Goal: Transaction & Acquisition: Download file/media

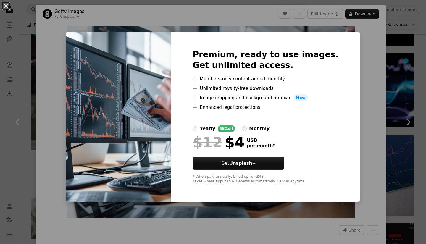
click at [369, 62] on div "An X shape Premium, ready to use images. Get unlimited access. A plus sign Memb…" at bounding box center [213, 122] width 426 height 244
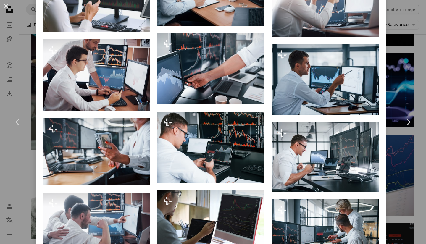
scroll to position [901, 0]
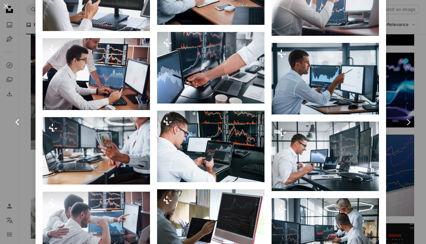
click at [2, 130] on link "Chevron left" at bounding box center [17, 122] width 35 height 57
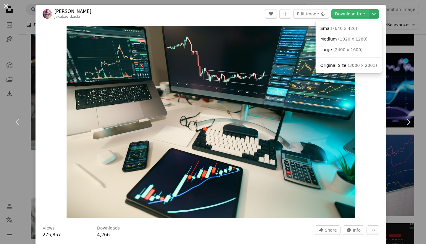
click at [369, 14] on icon "Chevron down" at bounding box center [373, 13] width 9 height 7
click at [346, 51] on span "( 2400 x 1600 )" at bounding box center [347, 49] width 29 height 5
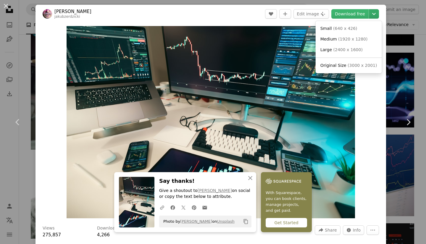
click at [370, 15] on icon "Chevron down" at bounding box center [373, 13] width 9 height 7
click at [325, 66] on span "Original Size" at bounding box center [333, 65] width 26 height 5
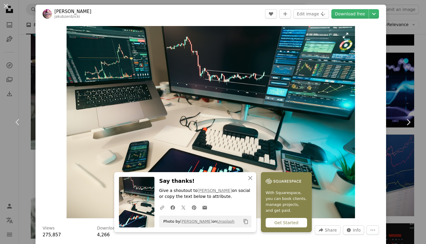
click at [353, 129] on div "Zoom in" at bounding box center [210, 122] width 351 height 198
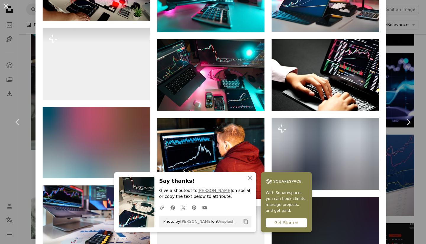
scroll to position [489, 0]
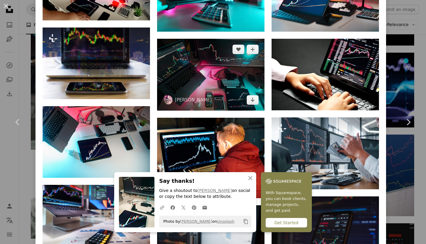
click at [229, 53] on img at bounding box center [210, 75] width 107 height 72
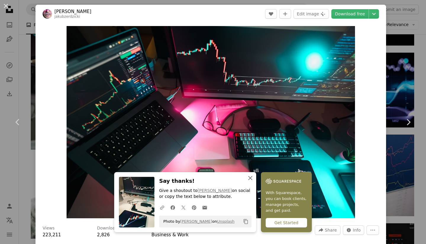
click at [247, 178] on icon "An X shape" at bounding box center [250, 178] width 7 height 7
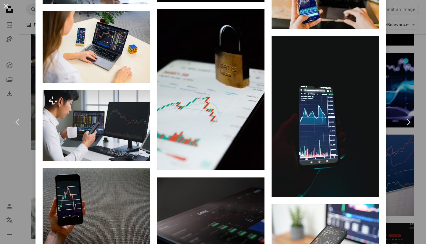
scroll to position [3189, 0]
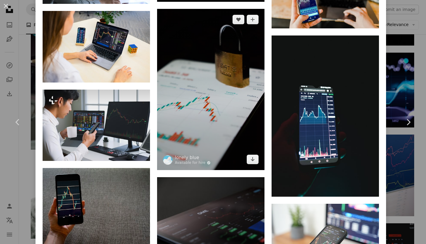
click at [216, 49] on img at bounding box center [210, 89] width 107 height 161
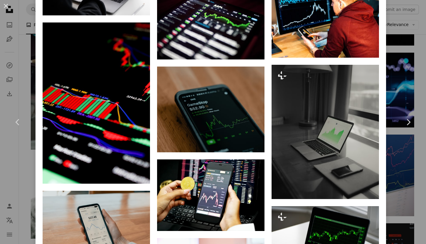
scroll to position [3721, 0]
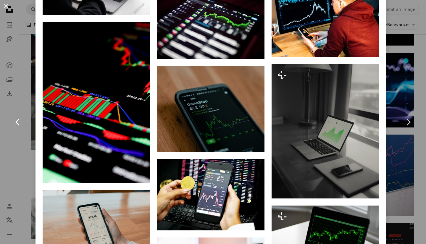
click at [0, 123] on link "Chevron left" at bounding box center [17, 122] width 35 height 57
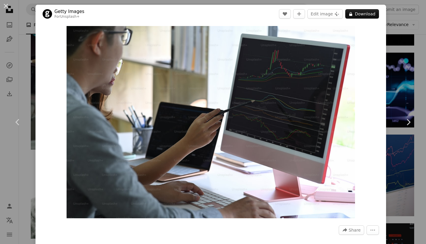
click at [394, 26] on div "An X shape Chevron left Chevron right Getty Images For Unsplash+ A heart A plus…" at bounding box center [213, 122] width 426 height 244
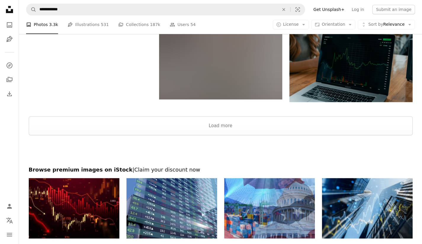
scroll to position [1565, 0]
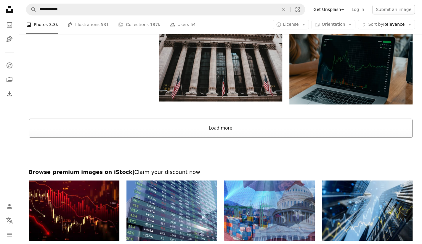
click at [219, 123] on button "Load more" at bounding box center [220, 128] width 383 height 19
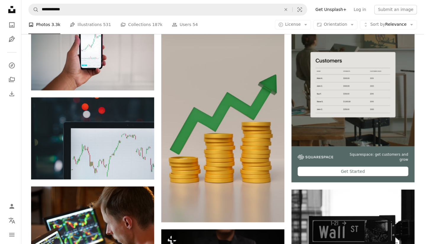
scroll to position [1736, 0]
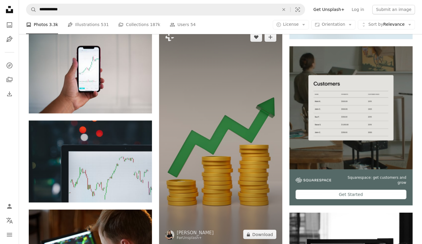
click at [218, 117] on img at bounding box center [220, 135] width 123 height 219
